Goal: Check status: Check status

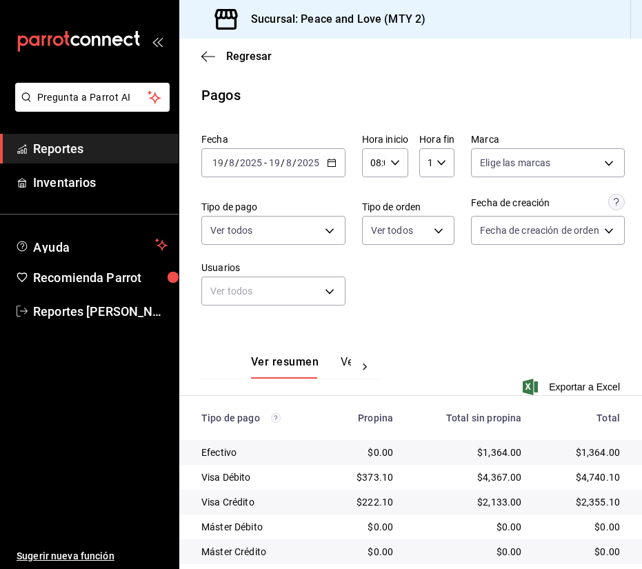
scroll to position [167, 0]
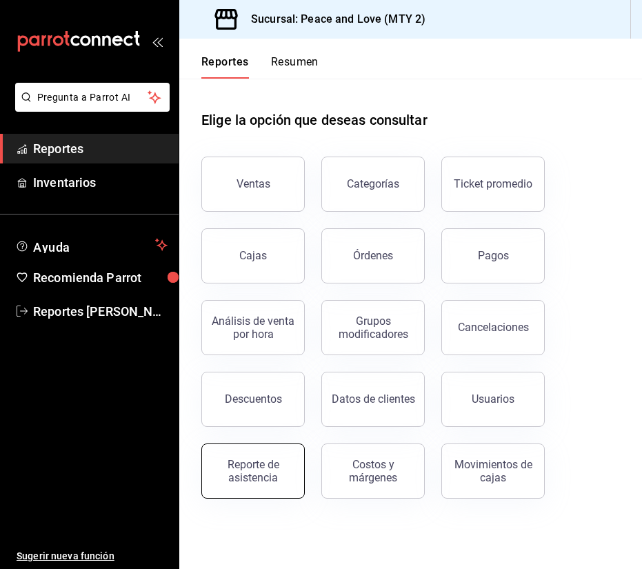
click at [237, 486] on button "Reporte de asistencia" at bounding box center [252, 471] width 103 height 55
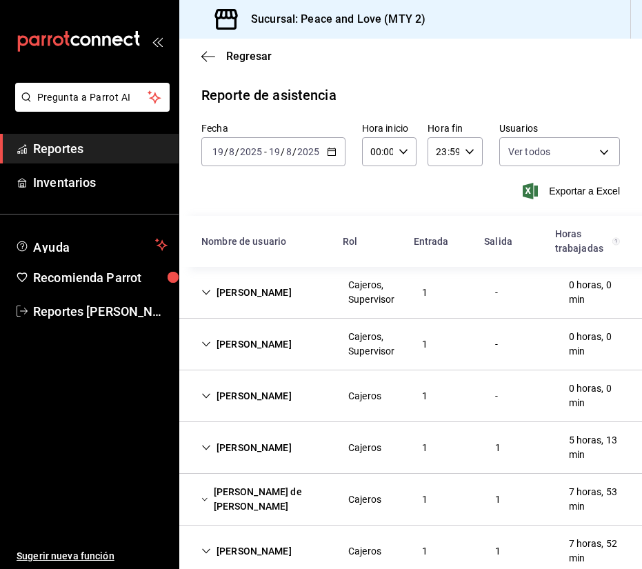
click at [265, 499] on div "[PERSON_NAME] de [PERSON_NAME]" at bounding box center [263, 499] width 147 height 40
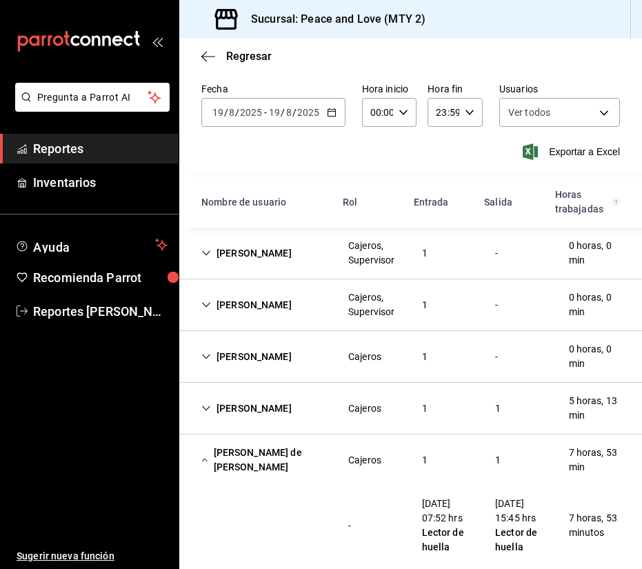
scroll to position [47, 0]
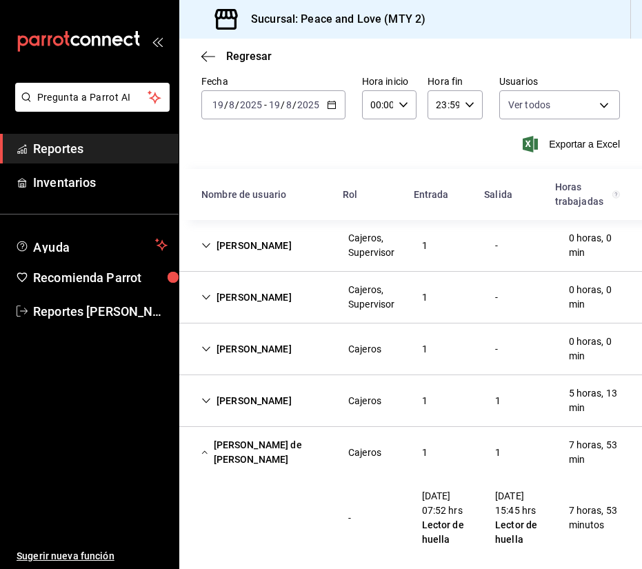
click at [231, 447] on div "Santos de Montserrat Macías Correa" at bounding box center [263, 453] width 147 height 40
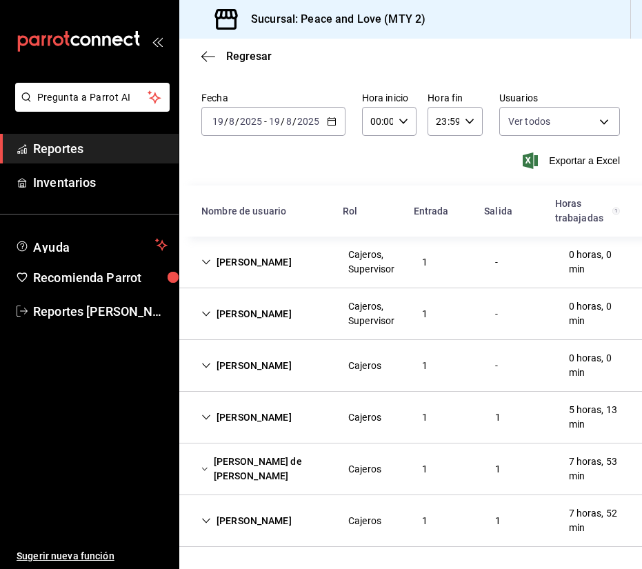
click at [264, 516] on div "Diana Patricia Herrera Hernández" at bounding box center [246, 521] width 112 height 26
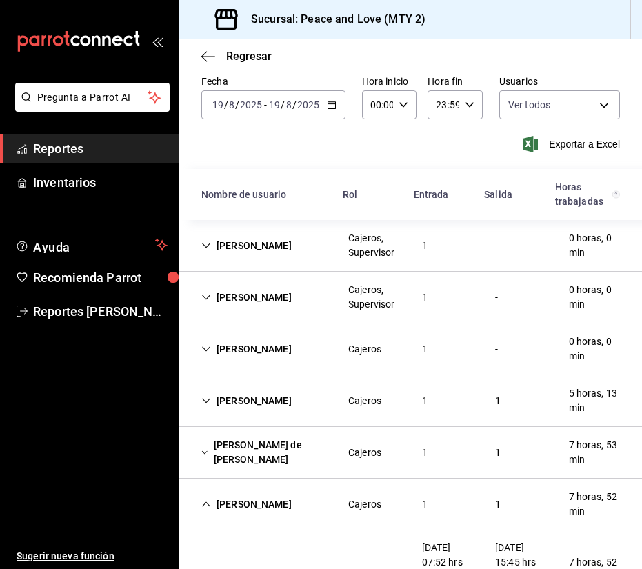
click at [327, 106] on icon "button" at bounding box center [332, 105] width 10 height 10
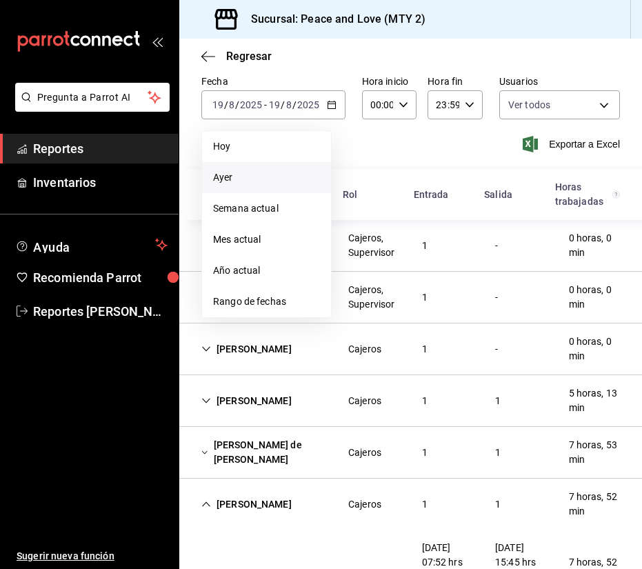
click at [246, 185] on li "Ayer" at bounding box center [266, 177] width 129 height 31
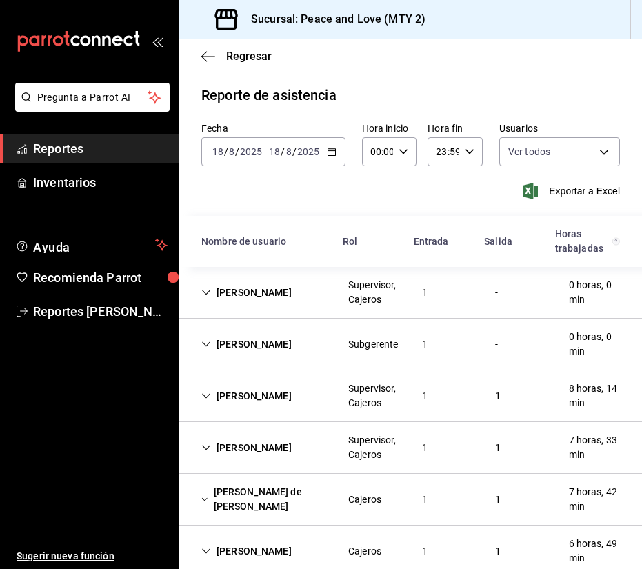
click at [274, 408] on div "Francisco Juarez" at bounding box center [246, 397] width 112 height 26
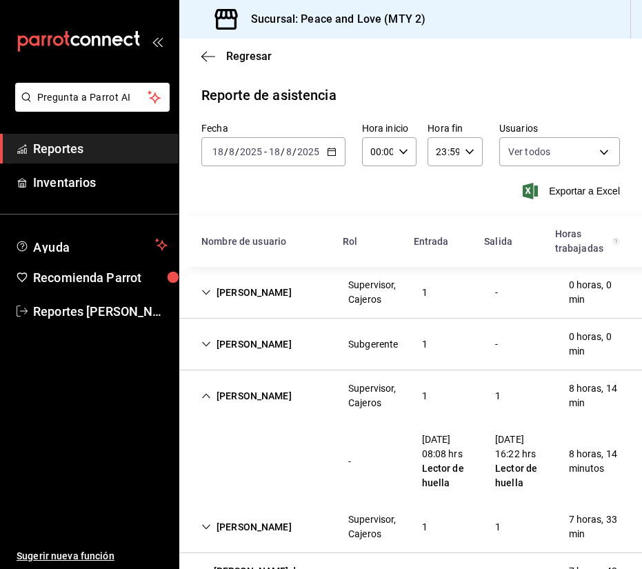
click at [277, 406] on div "Francisco Juarez" at bounding box center [246, 397] width 112 height 26
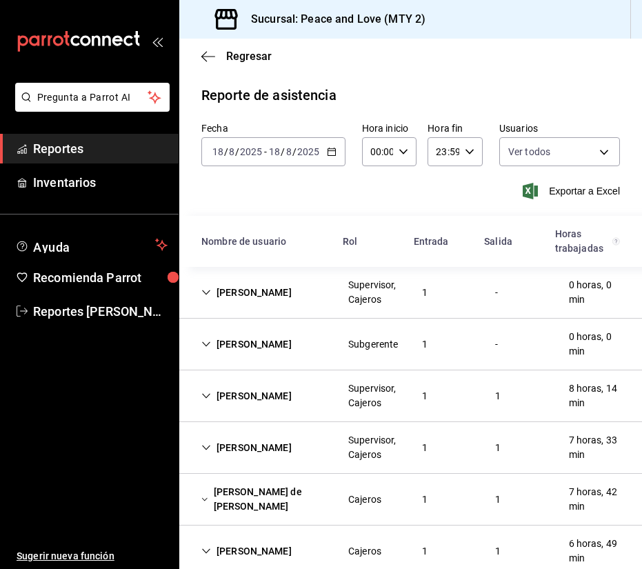
click at [277, 406] on div "Francisco Juarez" at bounding box center [246, 397] width 112 height 26
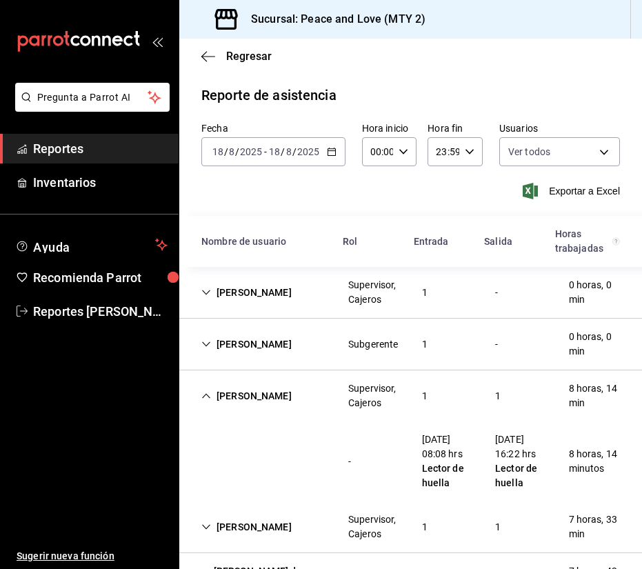
click at [277, 406] on div "Francisco Juarez" at bounding box center [246, 397] width 112 height 26
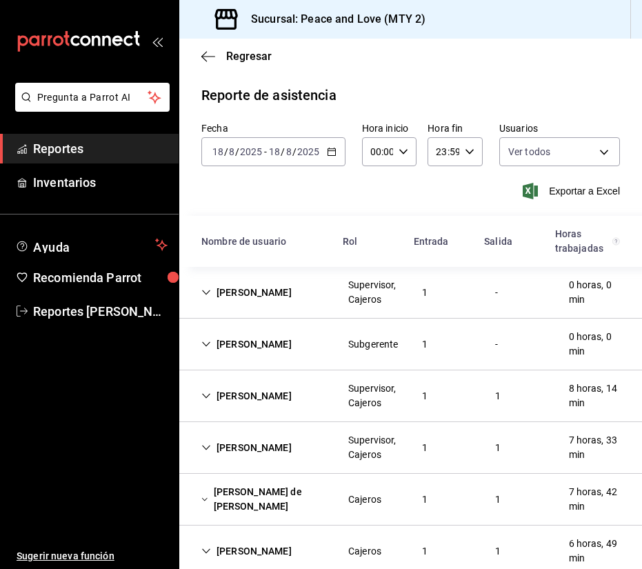
click at [279, 495] on div "Santos de Montserrat Macías Correa" at bounding box center [263, 499] width 147 height 40
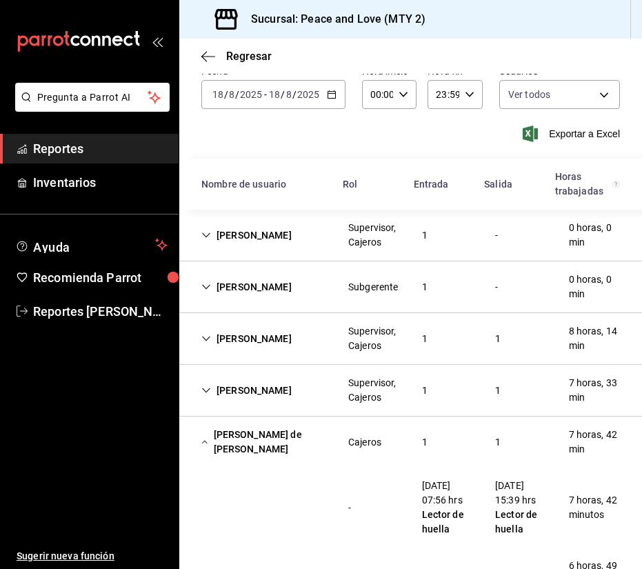
scroll to position [62, 0]
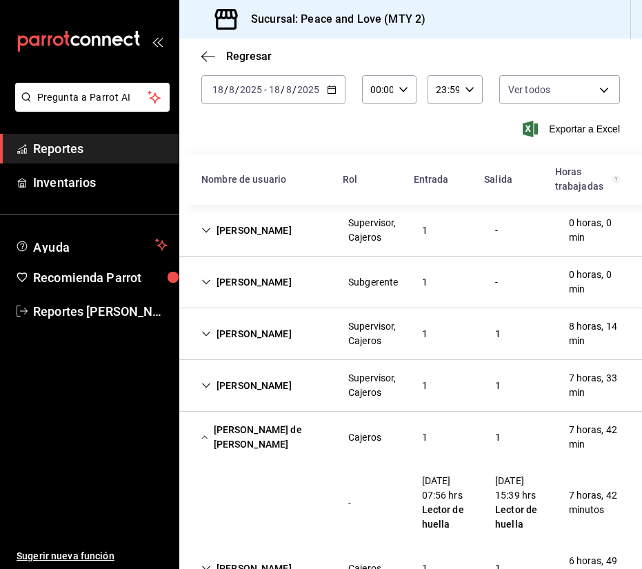
click at [258, 431] on div "Santos de Montserrat Macías Correa" at bounding box center [263, 437] width 147 height 40
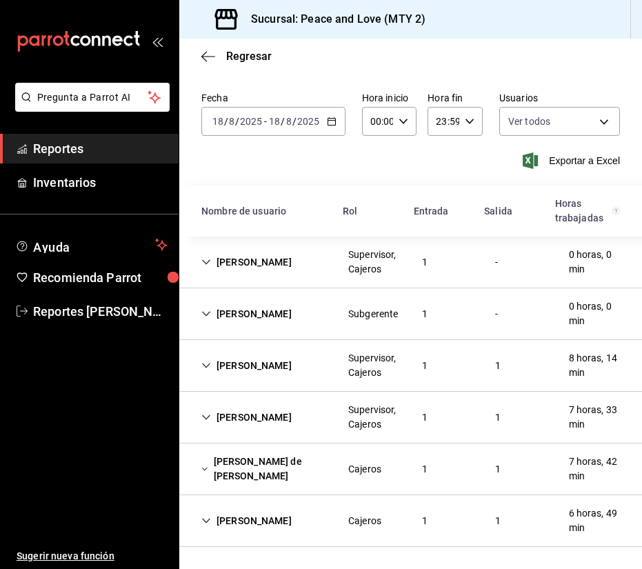
scroll to position [30, 0]
click at [289, 521] on div "Diana Patricia Herrera Hernández" at bounding box center [246, 521] width 112 height 26
click at [325, 122] on div "2025-08-18 18 / 8 / 2025 - 2025-08-18 18 / 8 / 2025" at bounding box center [273, 121] width 144 height 29
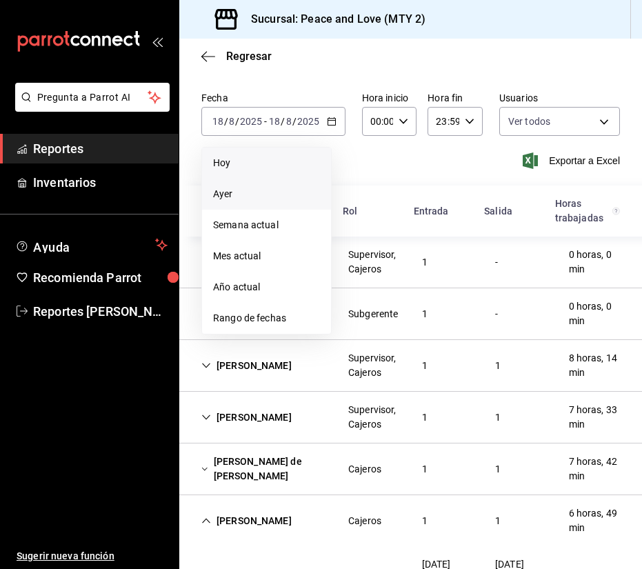
click at [275, 164] on span "Hoy" at bounding box center [266, 163] width 107 height 14
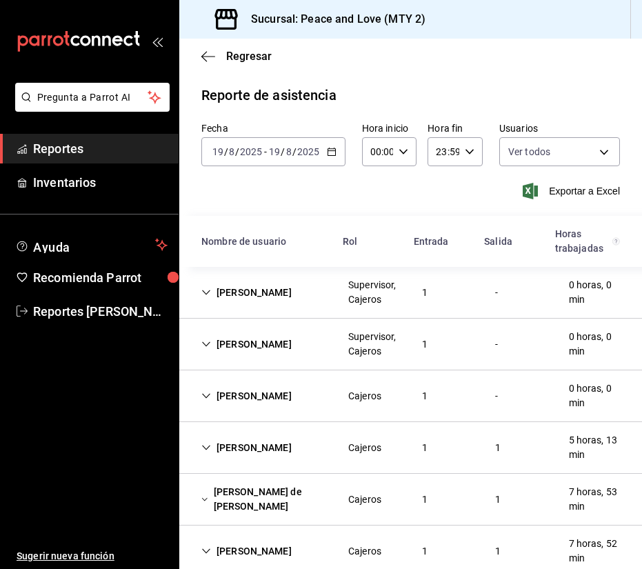
click at [284, 291] on div "Francisco Juarez" at bounding box center [246, 293] width 112 height 26
